Goal: Information Seeking & Learning: Learn about a topic

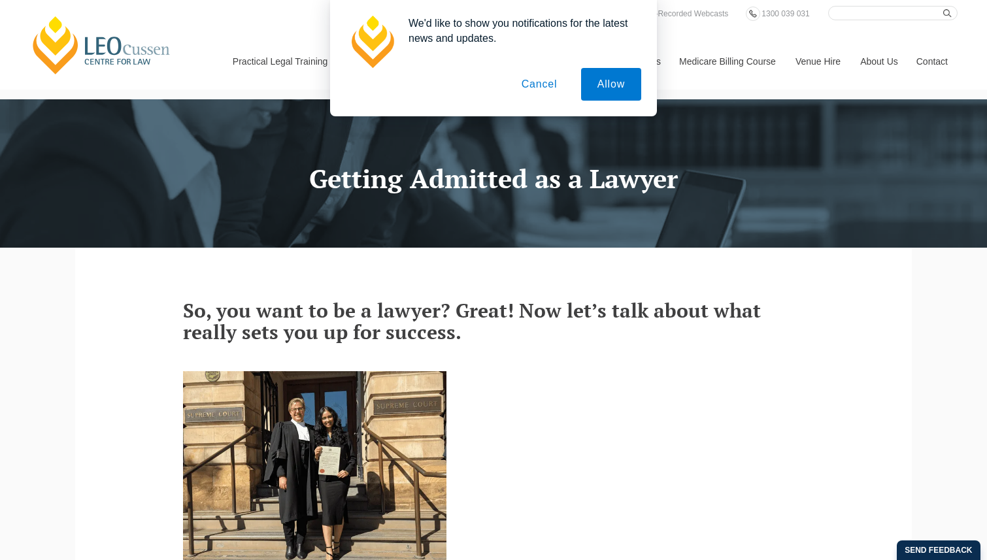
click at [523, 86] on button "Cancel" at bounding box center [539, 84] width 69 height 33
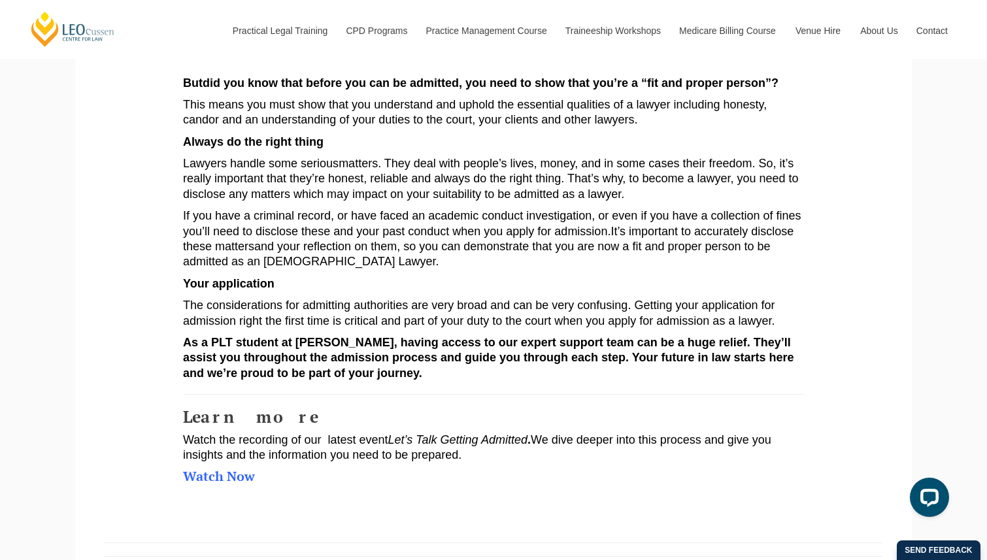
scroll to position [703, 0]
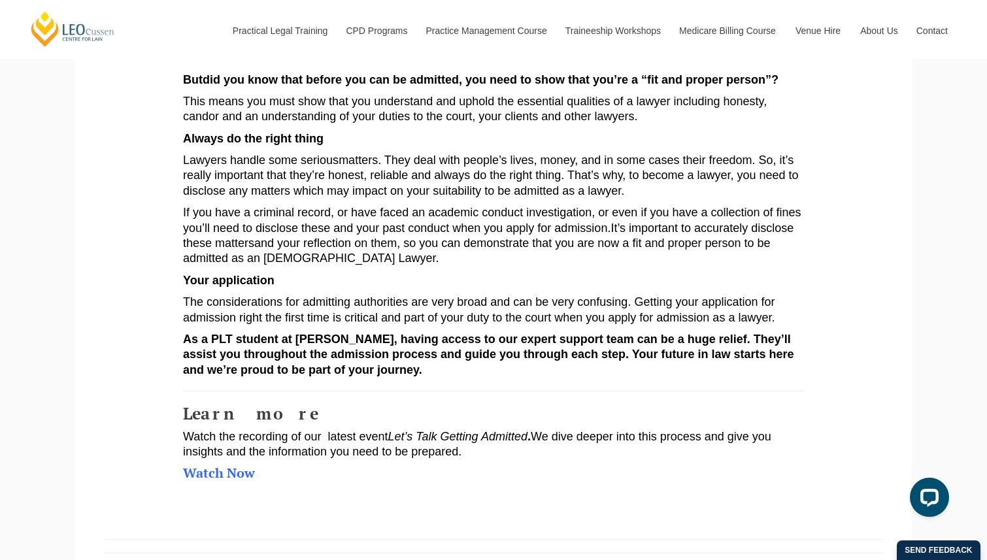
click at [829, 160] on section "So, yo u want to be a lawyer? Great! Now let’s talk about what really sets you …" at bounding box center [493, 35] width 817 height 982
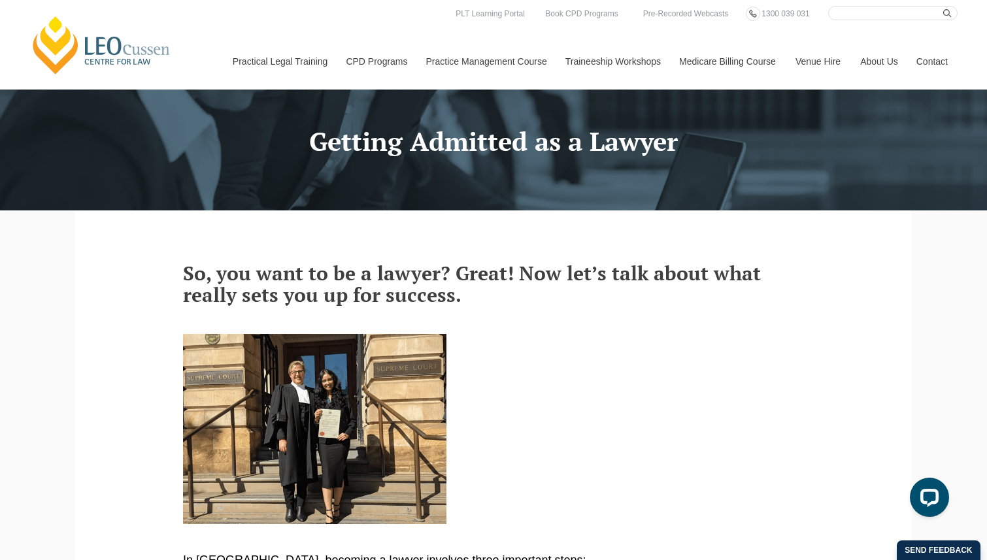
scroll to position [0, 0]
